Goal: Information Seeking & Learning: Learn about a topic

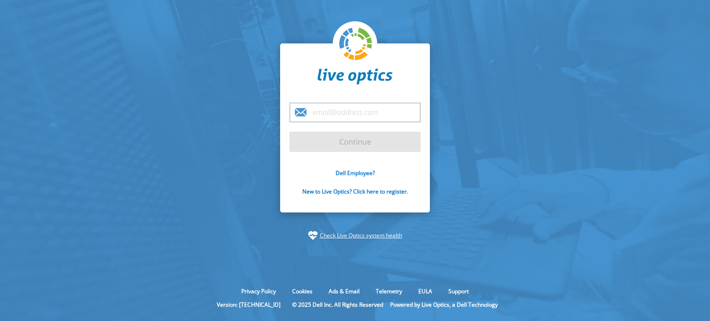
paste input "[PERSON_NAME][EMAIL_ADDRESS][DOMAIN_NAME]"
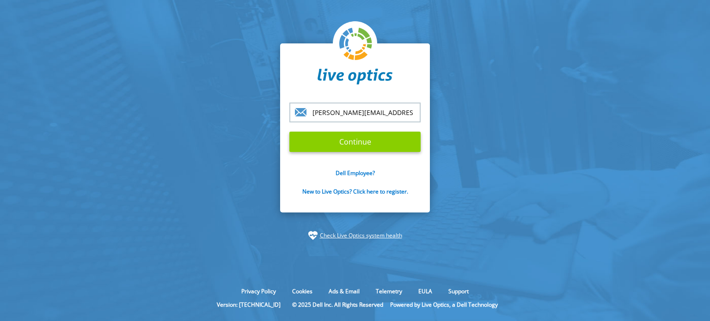
type input "[PERSON_NAME][EMAIL_ADDRESS][DOMAIN_NAME]"
click at [319, 141] on input "Continue" at bounding box center [354, 142] width 131 height 20
click at [338, 146] on input "Continue" at bounding box center [354, 142] width 131 height 20
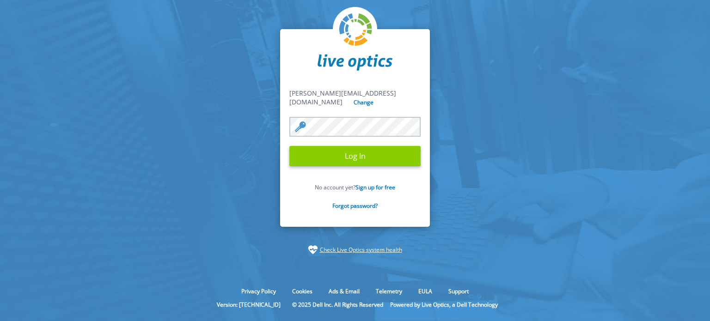
click at [327, 153] on input "Log In" at bounding box center [354, 156] width 131 height 20
click at [311, 160] on input "Log In" at bounding box center [354, 156] width 131 height 20
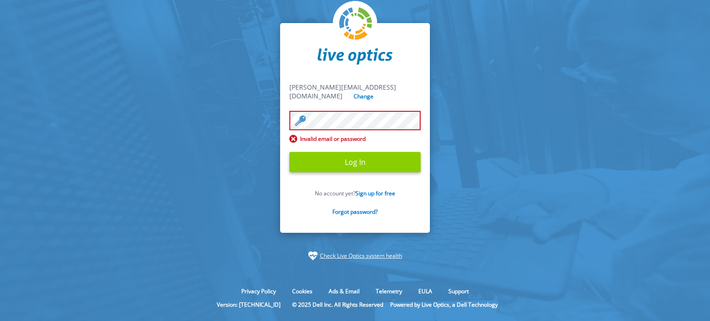
click at [323, 161] on input "Log In" at bounding box center [354, 162] width 131 height 20
click at [364, 157] on input "Log In" at bounding box center [354, 162] width 131 height 20
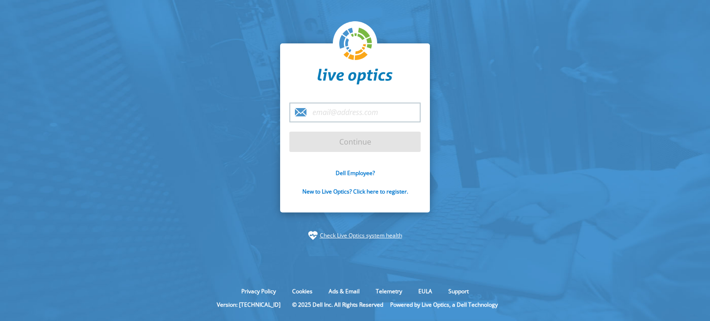
drag, startPoint x: 0, startPoint y: 0, endPoint x: 359, endPoint y: 112, distance: 375.7
click at [359, 112] on input "email" at bounding box center [354, 113] width 131 height 20
type input "[PERSON_NAME][EMAIL_ADDRESS][DOMAIN_NAME]"
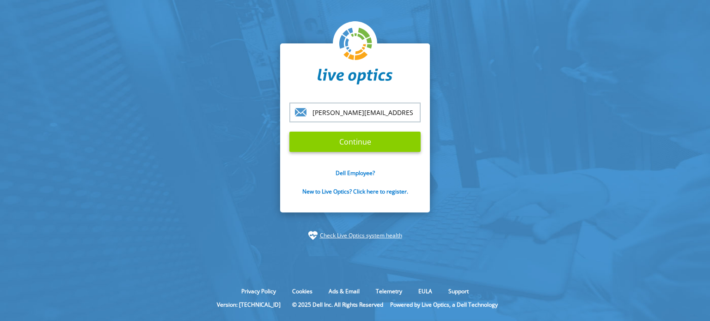
click at [367, 140] on input "Continue" at bounding box center [354, 142] width 131 height 20
click at [360, 145] on input "Continue" at bounding box center [354, 142] width 131 height 20
click at [360, 136] on input "Continue" at bounding box center [354, 142] width 131 height 20
click at [322, 144] on input "Continue" at bounding box center [354, 142] width 131 height 20
click at [379, 158] on form "[PERSON_NAME][EMAIL_ADDRESS][DOMAIN_NAME] Continue Dell Employee? New to Live O…" at bounding box center [354, 155] width 131 height 104
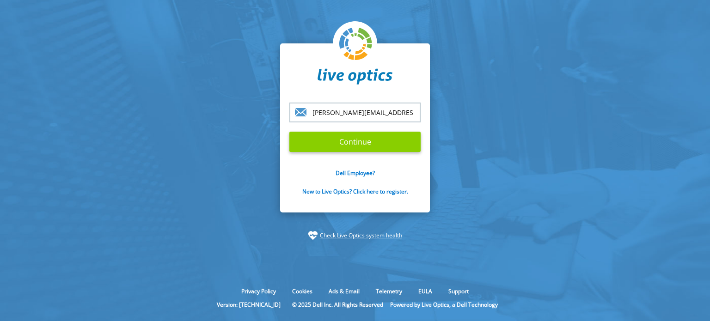
click at [379, 147] on input "Continue" at bounding box center [354, 142] width 131 height 20
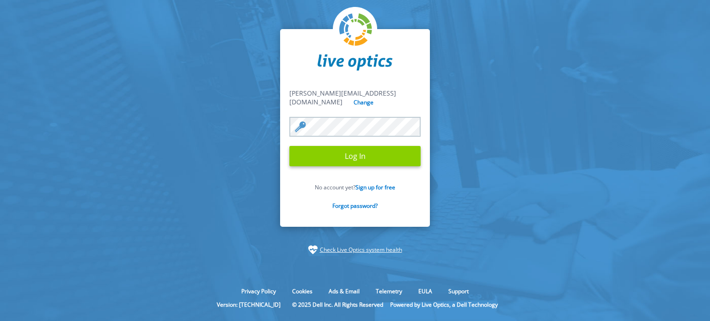
click at [322, 148] on input "Log In" at bounding box center [354, 156] width 131 height 20
click at [353, 153] on input "Log In" at bounding box center [354, 156] width 131 height 20
click at [367, 152] on input "Log In" at bounding box center [354, 156] width 131 height 20
click at [359, 153] on input "Log In" at bounding box center [354, 156] width 131 height 20
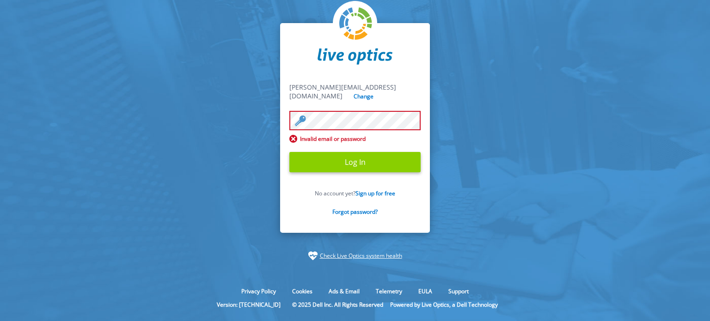
drag, startPoint x: 343, startPoint y: 155, endPoint x: 344, endPoint y: 150, distance: 5.2
click at [344, 152] on input "Log In" at bounding box center [354, 162] width 131 height 20
click at [366, 158] on input "Log In" at bounding box center [354, 162] width 131 height 20
click at [347, 166] on input "Log In" at bounding box center [354, 162] width 131 height 20
click at [369, 147] on form "[PERSON_NAME][EMAIL_ADDRESS][DOMAIN_NAME] [DOMAIN_NAME][EMAIL_ADDRESS][DOMAIN_N…" at bounding box center [354, 155] width 131 height 144
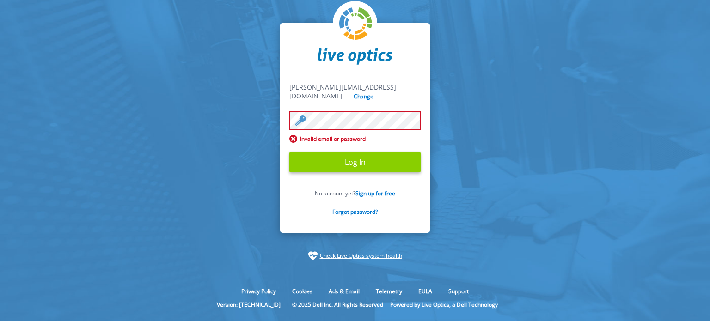
click at [362, 155] on input "Log In" at bounding box center [354, 162] width 131 height 20
click at [359, 152] on input "Log In" at bounding box center [354, 162] width 131 height 20
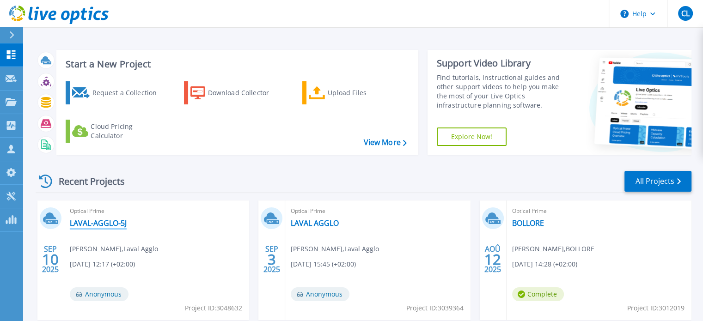
click at [105, 222] on link "LAVAL-AGGLO-5J" at bounding box center [98, 223] width 57 height 9
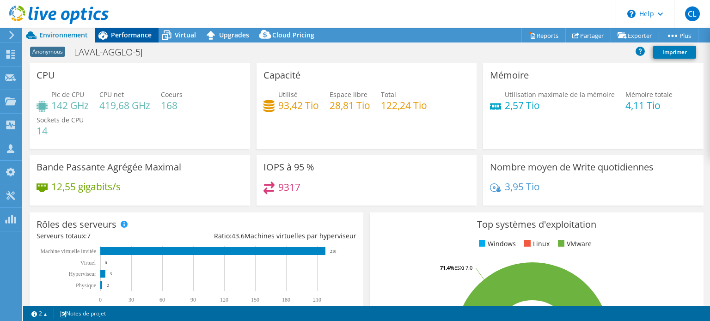
click at [119, 42] on div "Performance" at bounding box center [127, 35] width 64 height 15
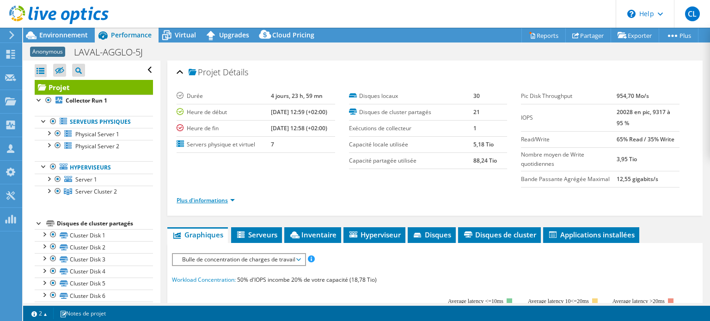
click at [229, 200] on link "Plus d'informations" at bounding box center [206, 200] width 58 height 8
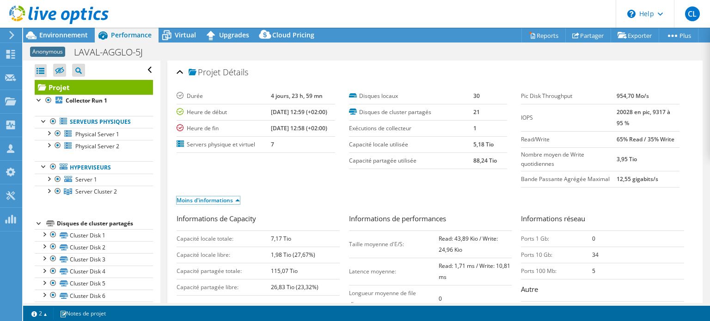
scroll to position [46, 0]
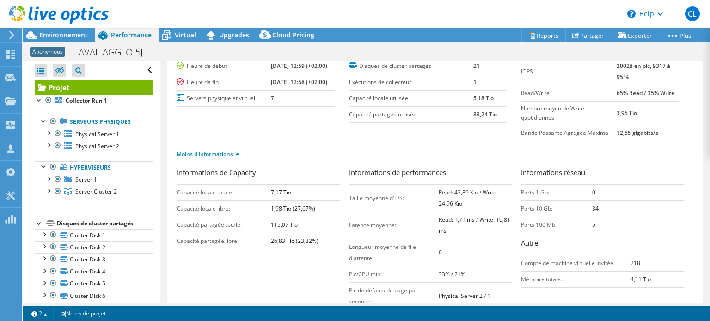
click at [229, 155] on link "Moins d'informations" at bounding box center [208, 154] width 63 height 8
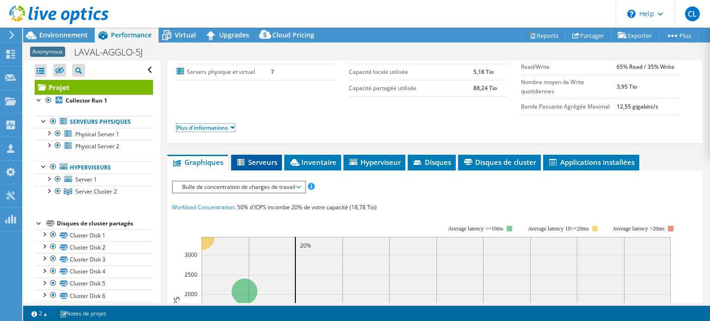
scroll to position [92, 0]
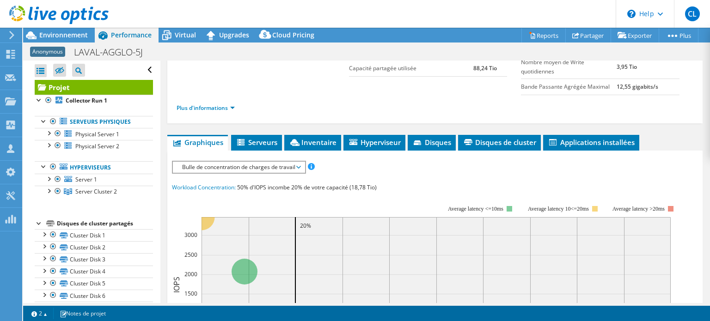
click at [271, 164] on span "Bulle de concentration de charges de travail" at bounding box center [238, 167] width 122 height 11
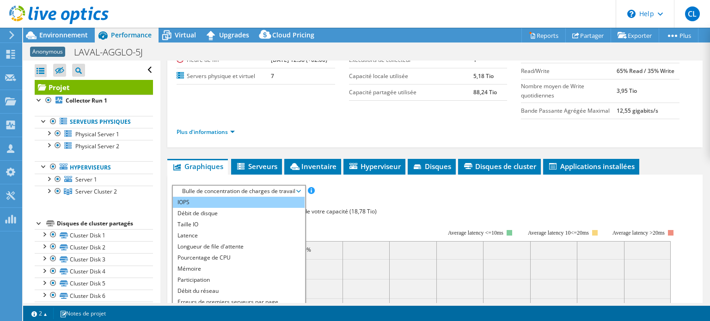
scroll to position [46, 0]
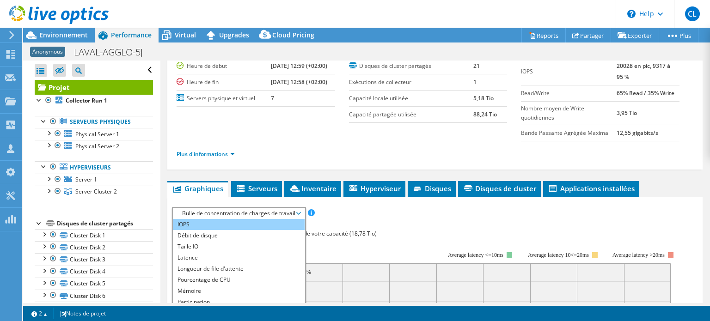
click at [215, 219] on li "IOPS" at bounding box center [239, 224] width 132 height 11
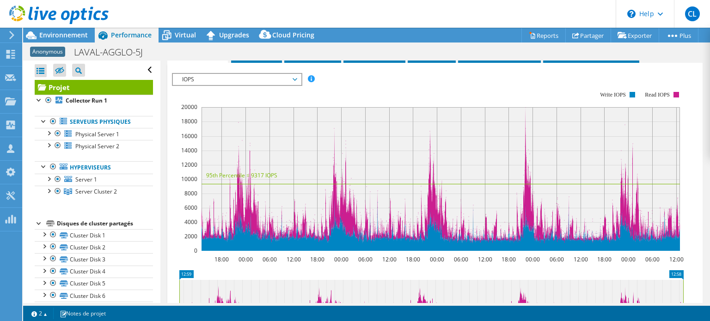
scroll to position [162, 0]
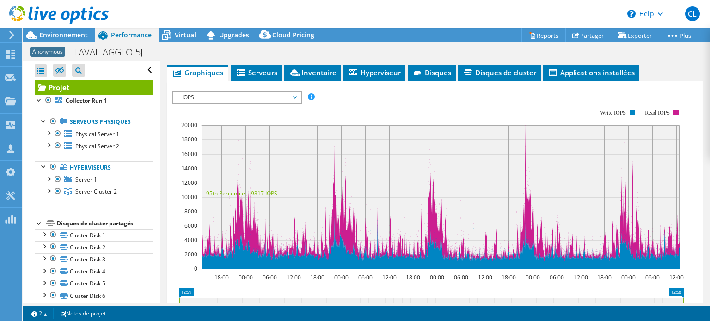
click at [296, 98] on span "IOPS" at bounding box center [236, 97] width 119 height 11
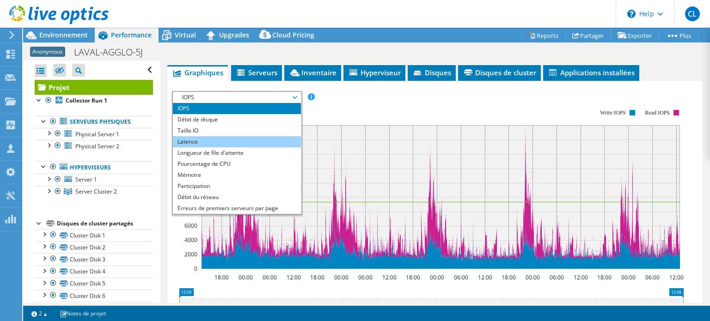
click at [234, 138] on li "Latence" at bounding box center [237, 141] width 128 height 11
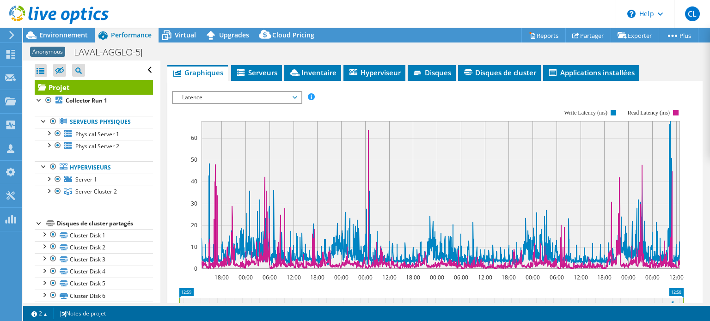
click at [292, 96] on span "Latence" at bounding box center [236, 97] width 119 height 11
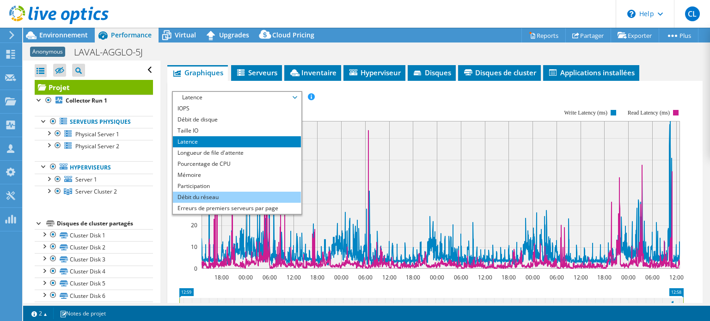
click at [250, 192] on li "Débit du réseau" at bounding box center [237, 197] width 128 height 11
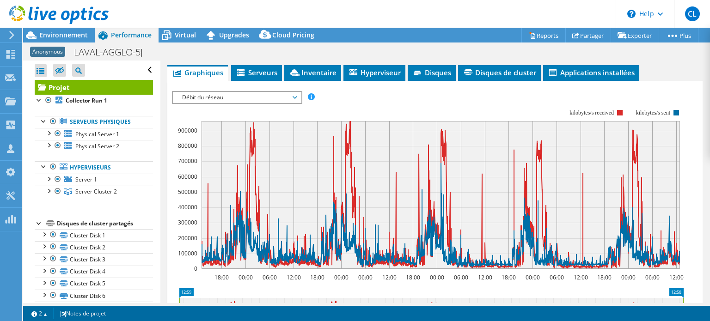
click at [268, 92] on span "Débit du réseau" at bounding box center [236, 97] width 119 height 11
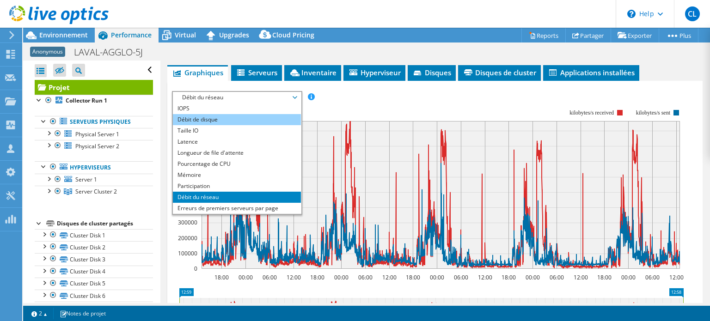
click at [270, 119] on li "Débit de disque" at bounding box center [237, 119] width 128 height 11
